Goal: Information Seeking & Learning: Find specific fact

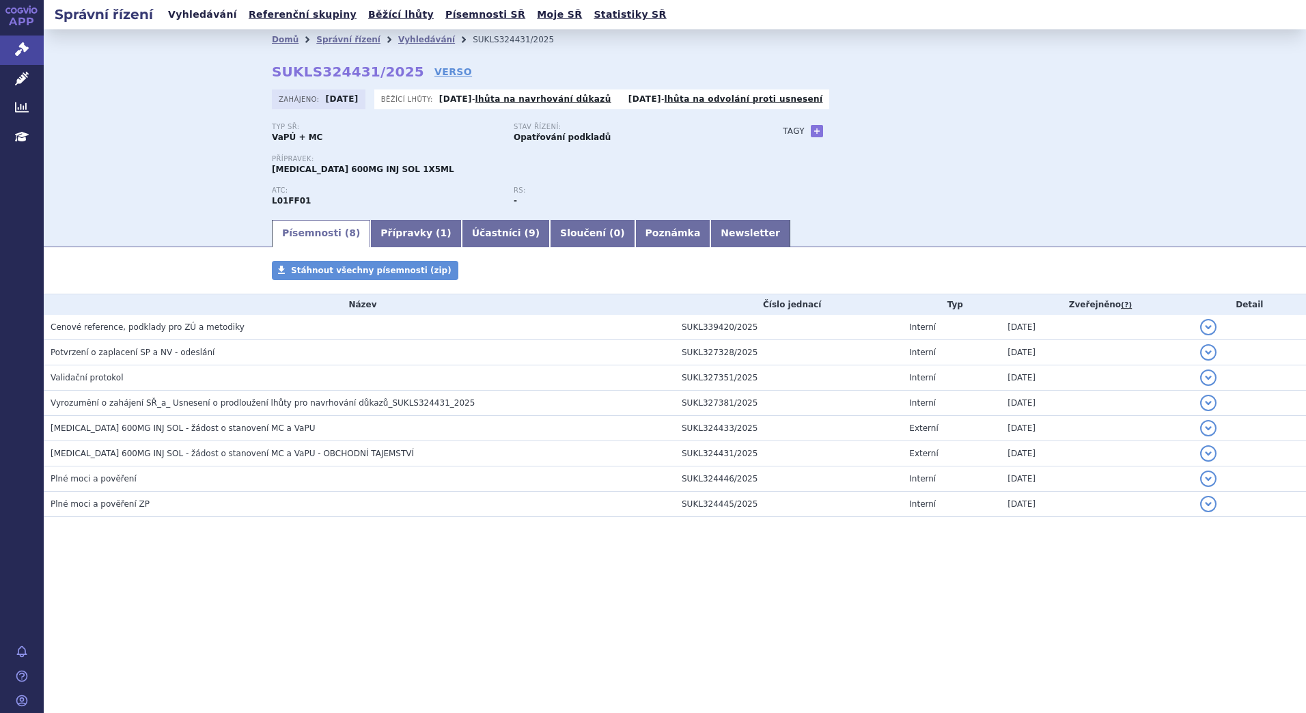
click at [194, 12] on link "Vyhledávání" at bounding box center [202, 14] width 77 height 18
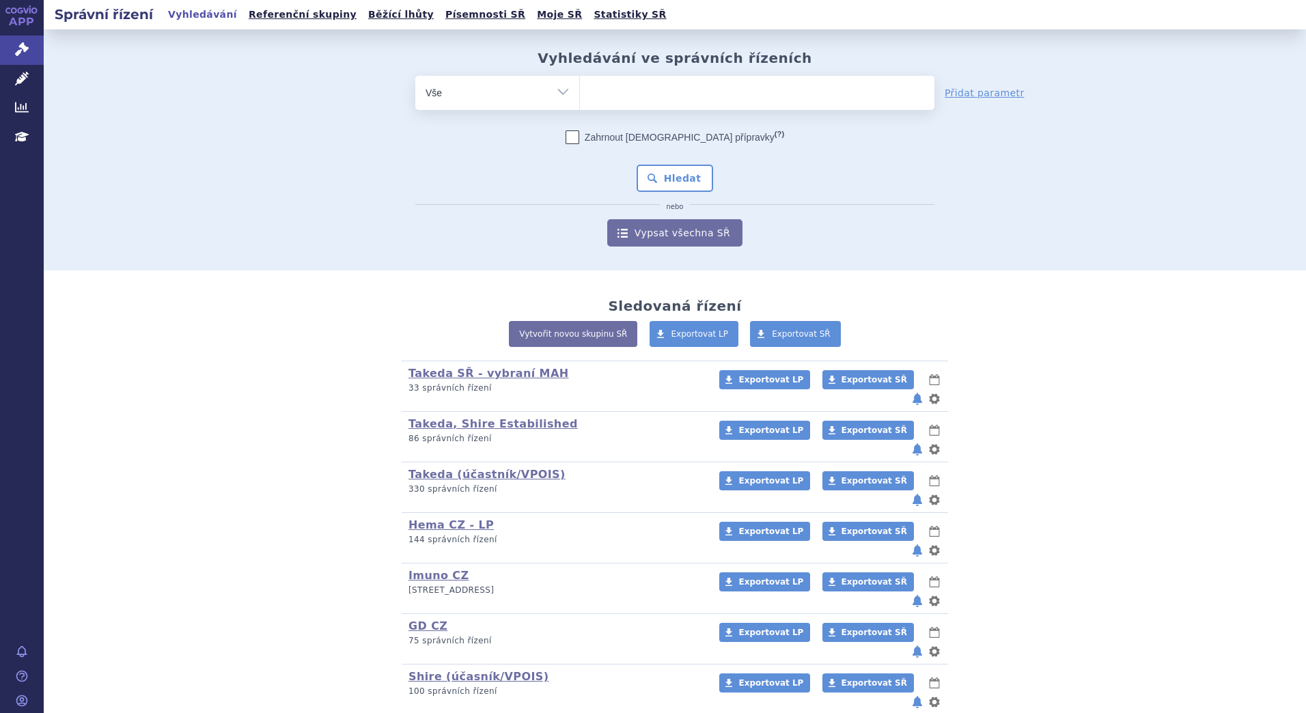
click at [671, 104] on ul at bounding box center [757, 90] width 354 height 29
click at [580, 104] on select at bounding box center [579, 92] width 1 height 34
click at [671, 96] on ul at bounding box center [757, 90] width 354 height 29
click at [580, 96] on select at bounding box center [579, 92] width 1 height 34
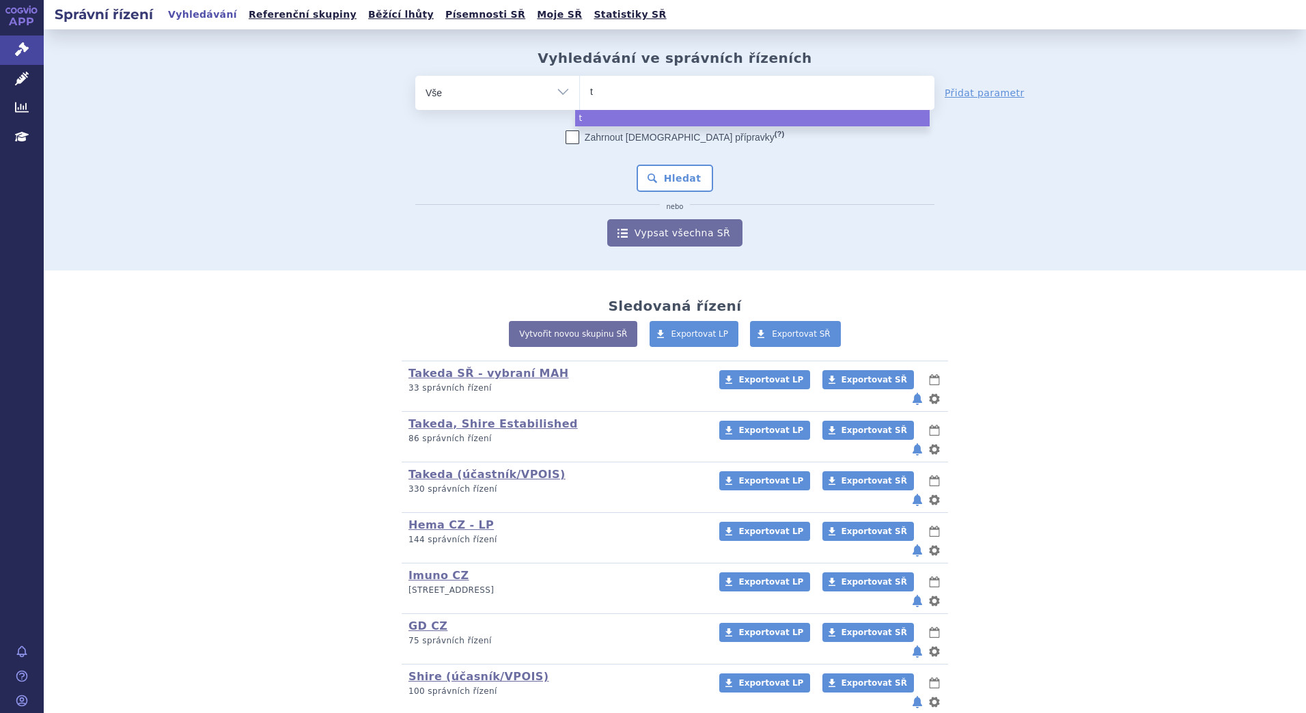
type input "tr"
type input "trem"
type input "tremf"
type input "tremfy"
type input "tremfya"
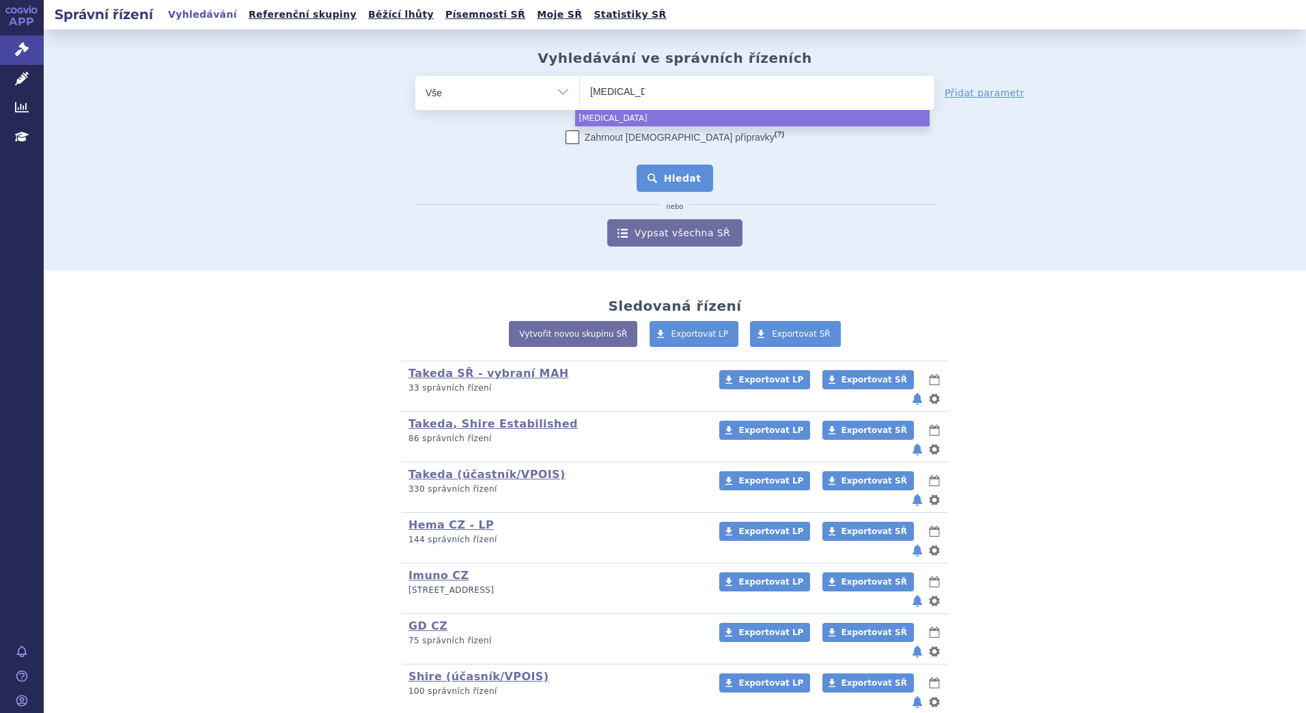
select select "tremfya"
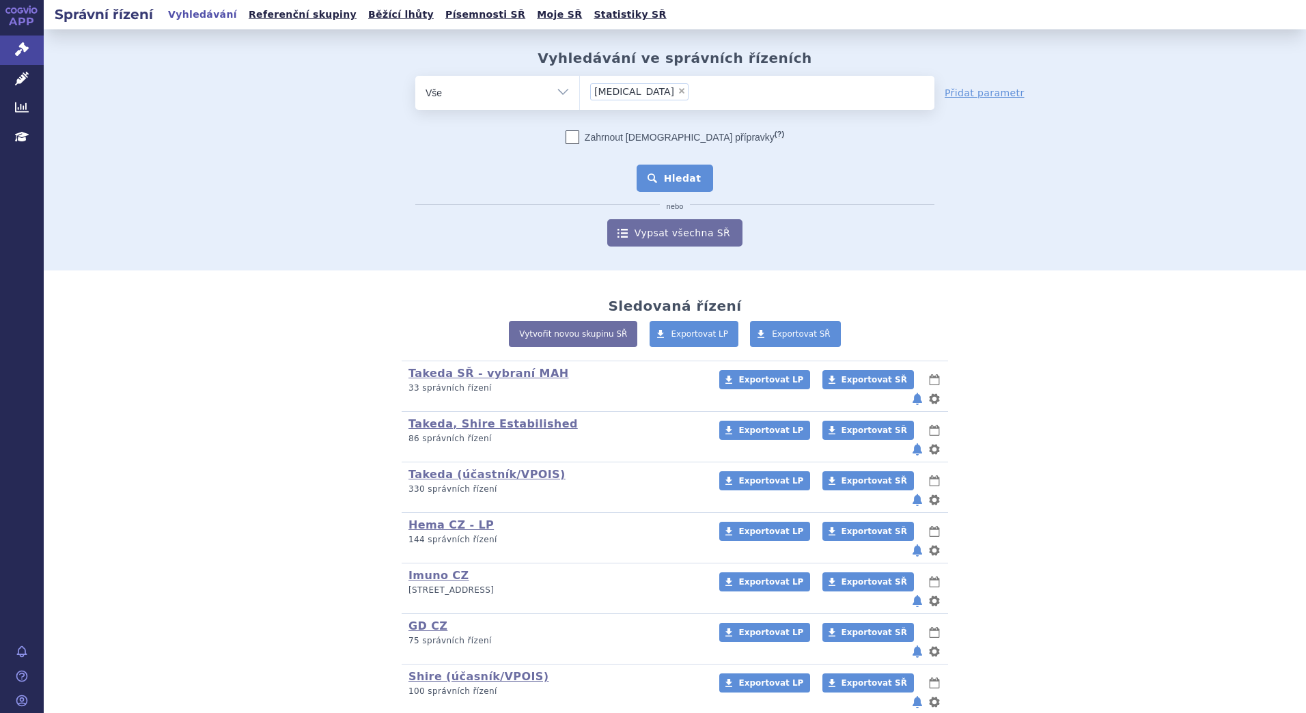
click at [649, 177] on button "Hledat" at bounding box center [674, 178] width 77 height 27
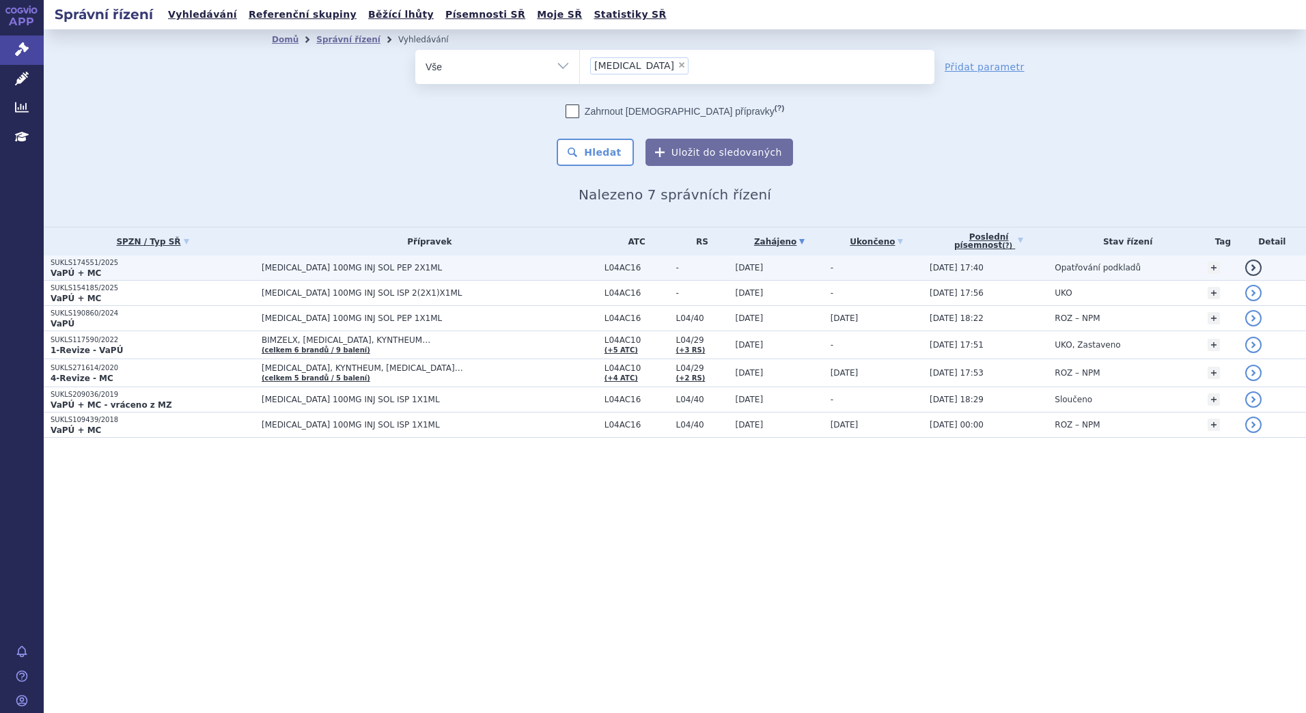
click at [201, 270] on p "VaPÚ + MC" at bounding box center [153, 273] width 204 height 11
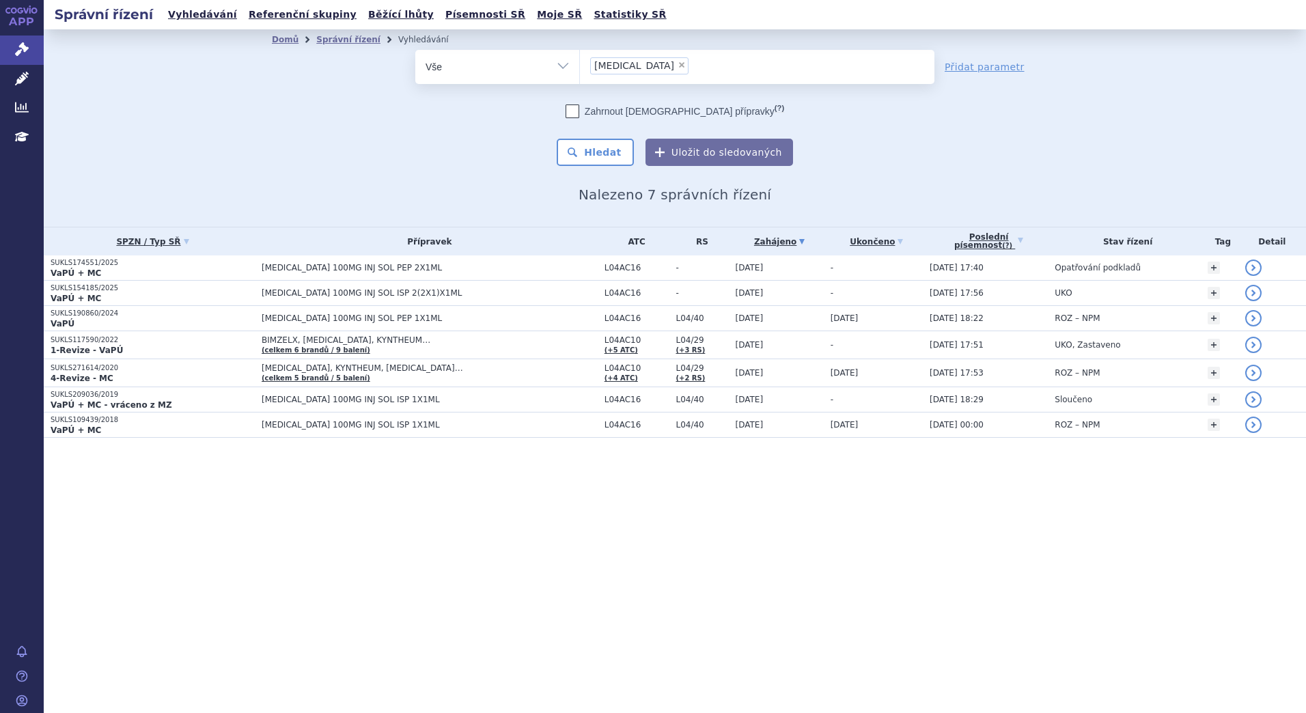
click at [799, 243] on icon at bounding box center [801, 241] width 5 height 5
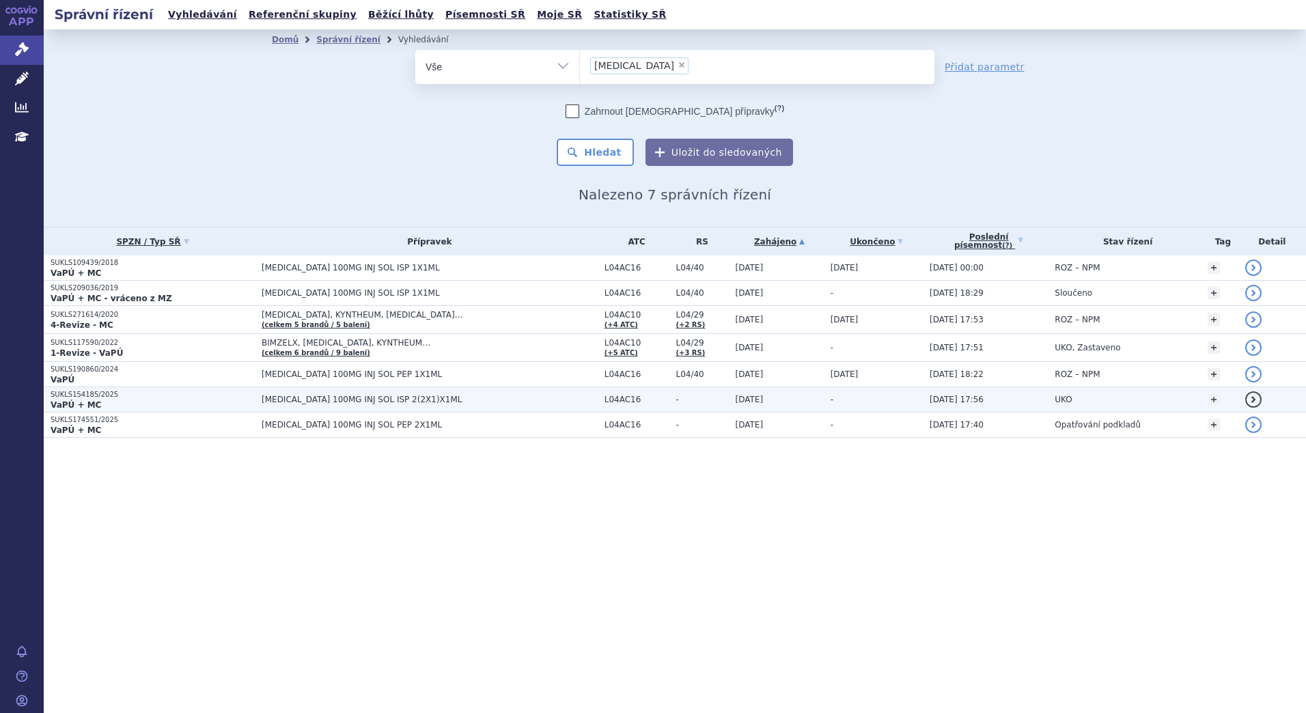
click at [403, 395] on span "[MEDICAL_DATA] 100MG INJ SOL ISP 2(2X1)X1ML" at bounding box center [430, 400] width 336 height 10
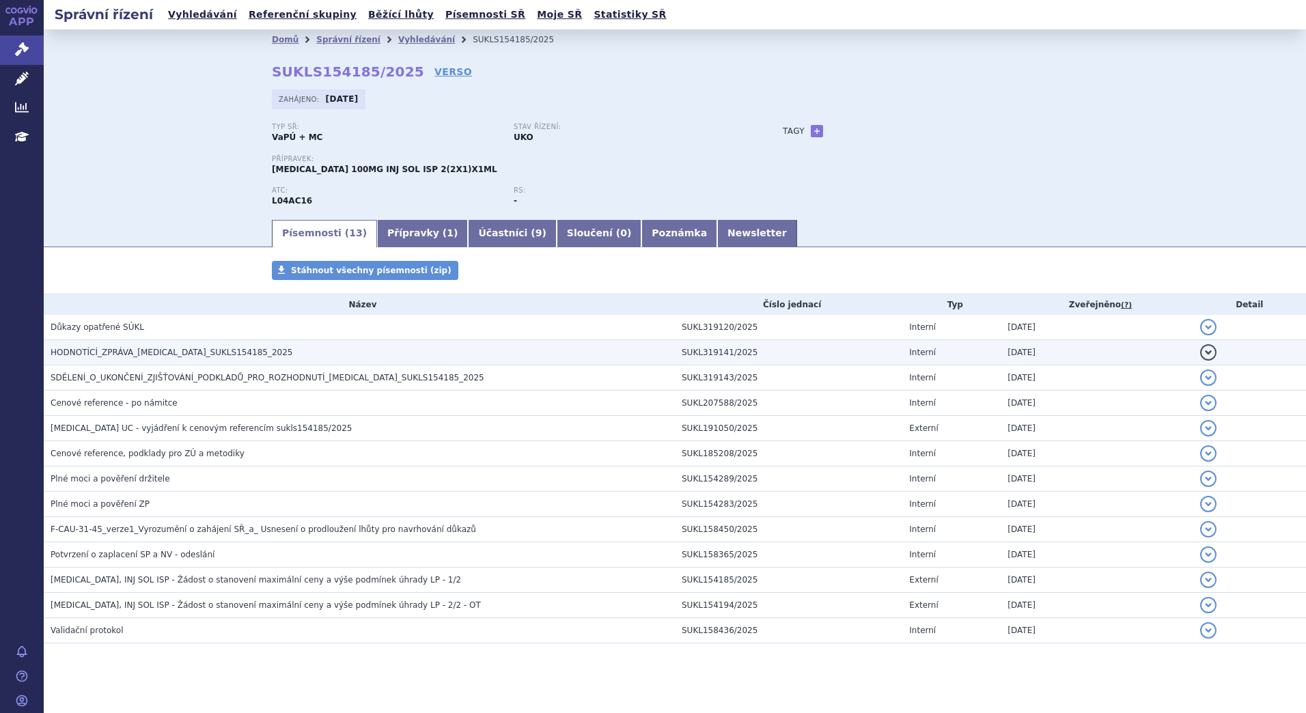
click at [228, 348] on span "HODNOTÍCÍ_ZPRÁVA_[MEDICAL_DATA]_SUKLS154185_2025" at bounding box center [172, 353] width 242 height 10
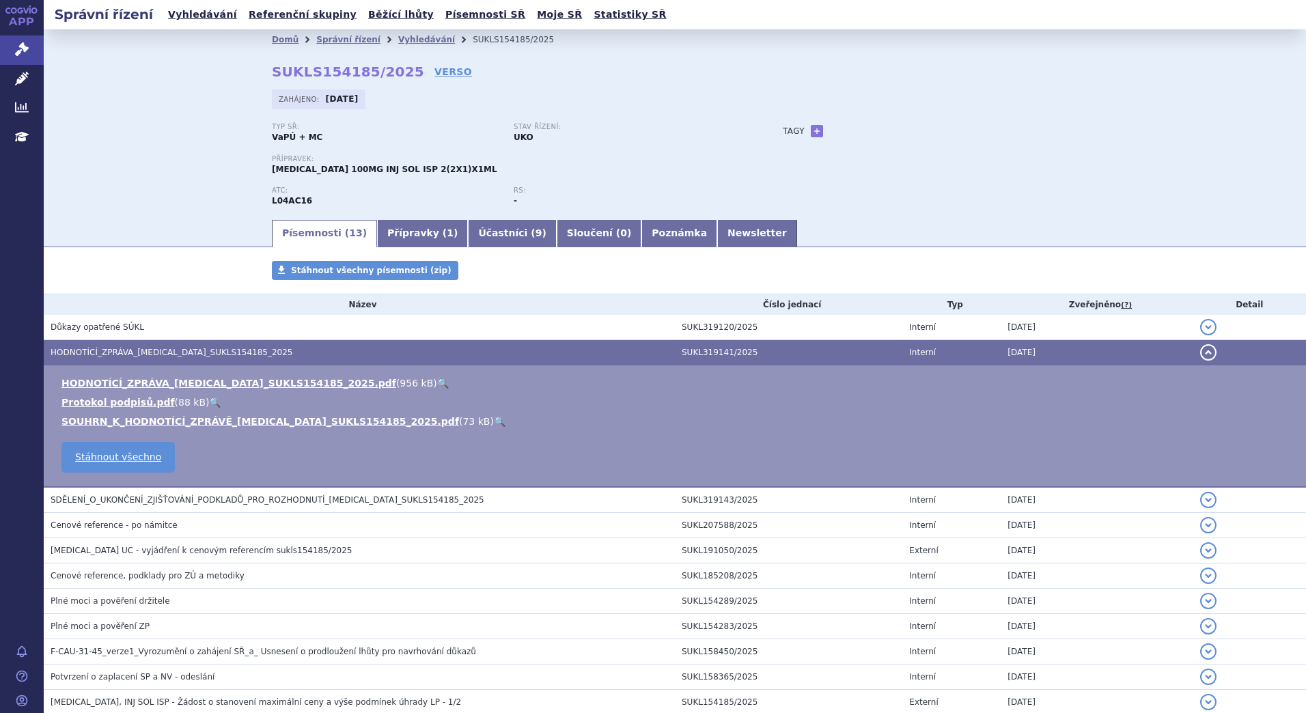
click at [437, 384] on link "🔍" at bounding box center [443, 383] width 12 height 11
click at [494, 420] on link "🔍" at bounding box center [500, 421] width 12 height 11
